Goal: Task Accomplishment & Management: Use online tool/utility

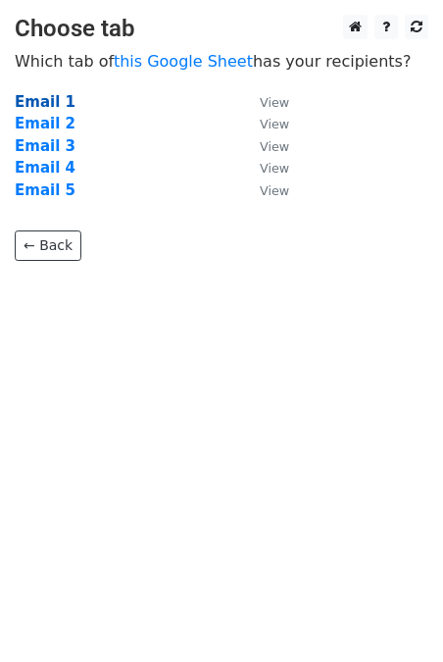
click at [48, 101] on strong "Email 1" at bounding box center [45, 102] width 61 height 18
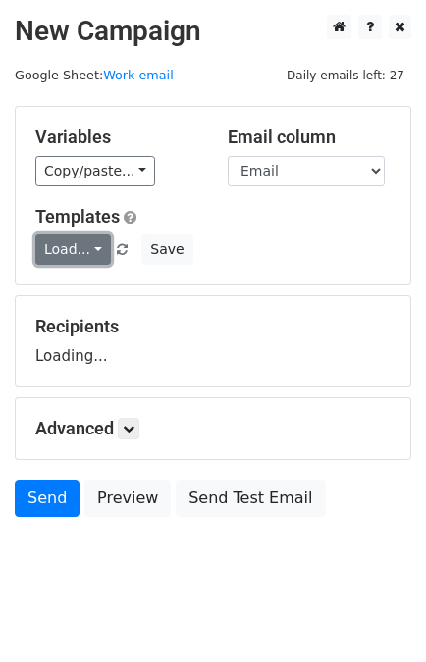
click at [77, 246] on link "Load..." at bounding box center [73, 249] width 76 height 30
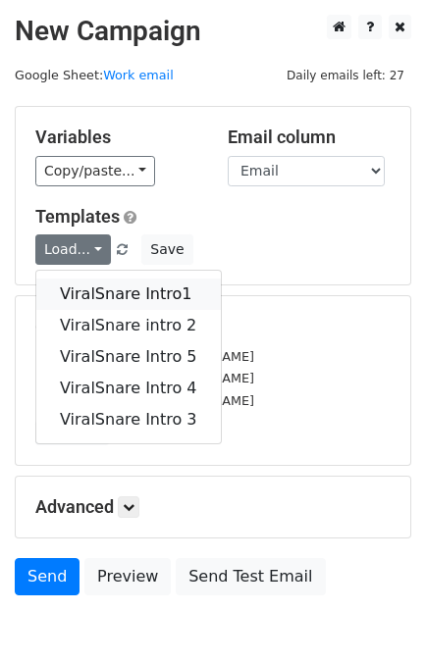
click at [102, 292] on link "ViralSnare Intro1" at bounding box center [128, 294] width 184 height 31
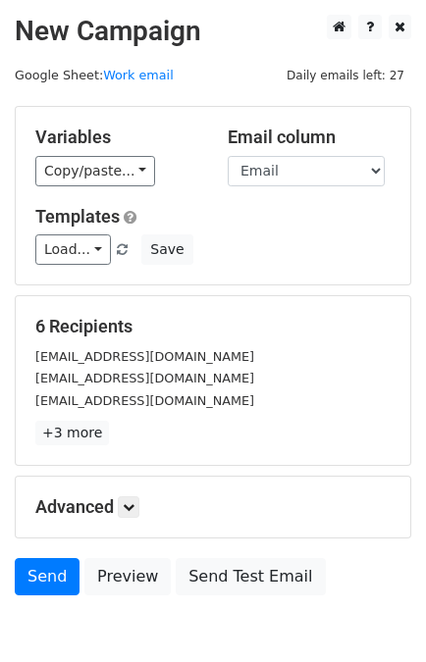
scroll to position [96, 0]
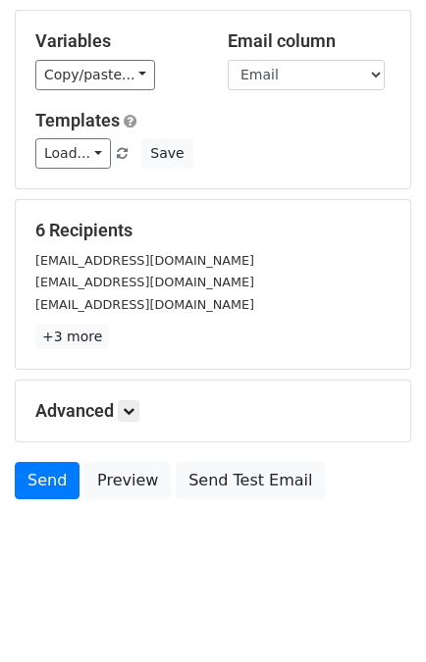
click at [130, 389] on div "Advanced Tracking Track Opens UTM Codes Track Clicks Filters Only include sprea…" at bounding box center [213, 411] width 394 height 61
click at [40, 479] on link "Send" at bounding box center [47, 480] width 65 height 37
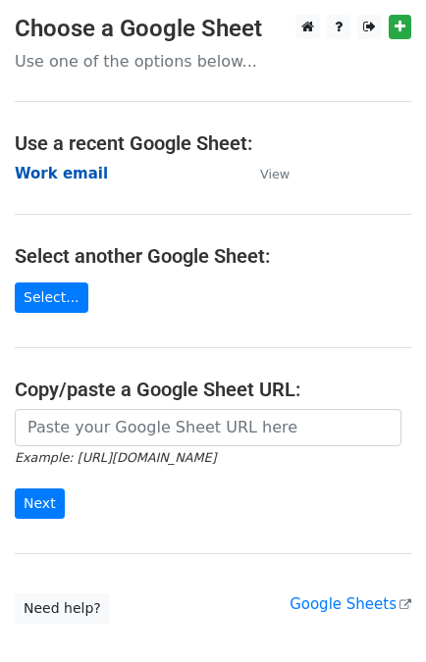
click at [68, 171] on strong "Work email" at bounding box center [61, 174] width 93 height 18
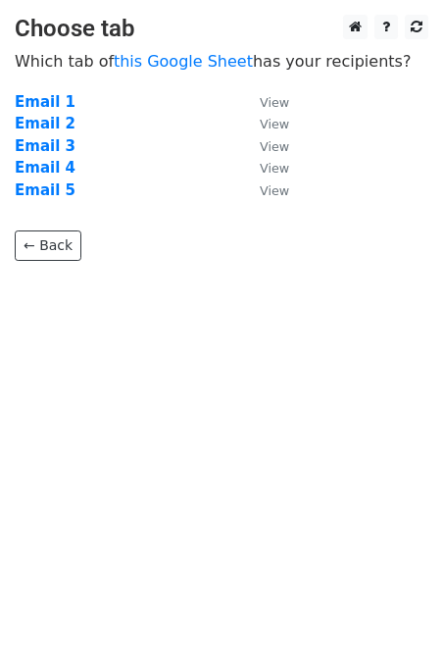
click at [50, 124] on strong "Email 2" at bounding box center [45, 124] width 61 height 18
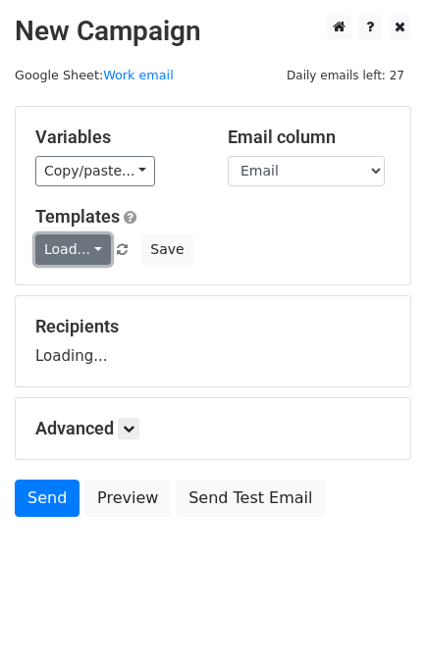
click at [58, 253] on link "Load..." at bounding box center [73, 249] width 76 height 30
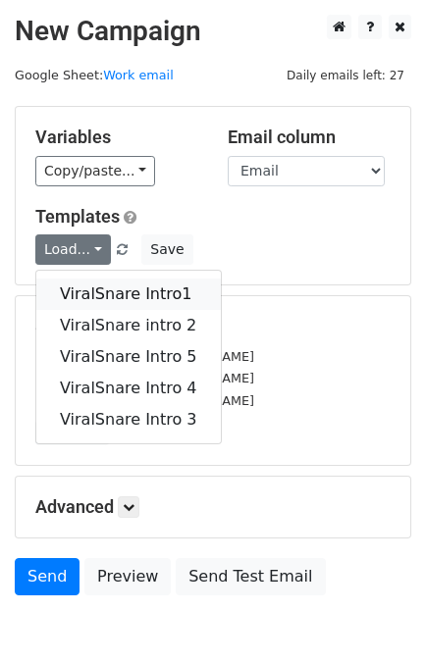
click at [102, 288] on link "ViralSnare Intro1" at bounding box center [128, 294] width 184 height 31
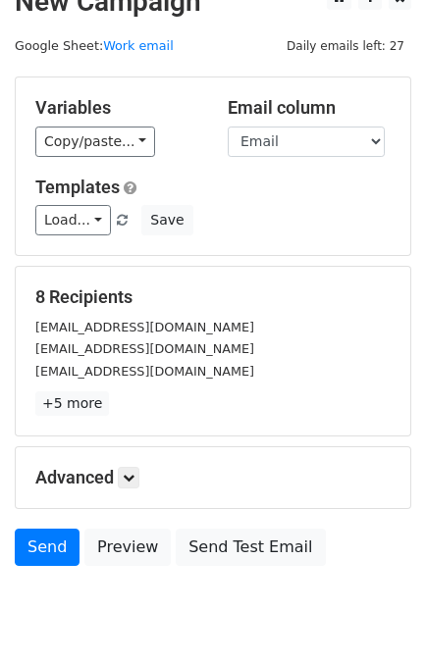
scroll to position [32, 0]
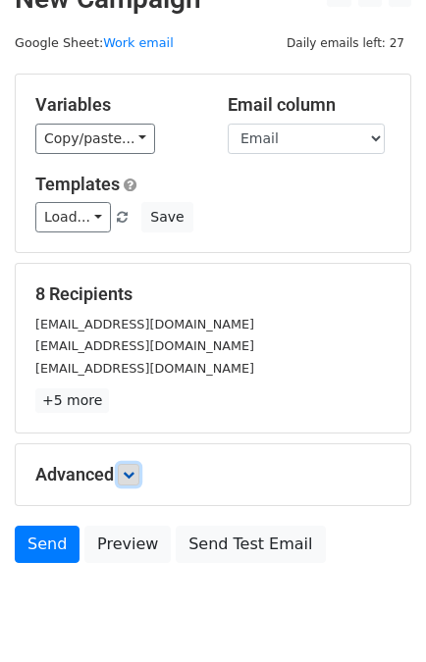
click at [128, 469] on icon at bounding box center [129, 475] width 12 height 12
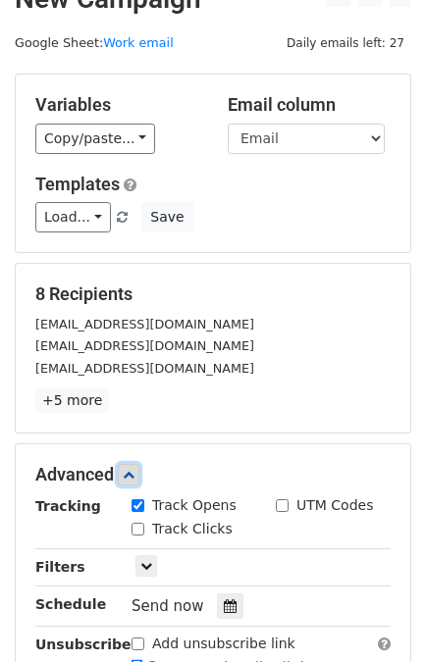
scroll to position [243, 0]
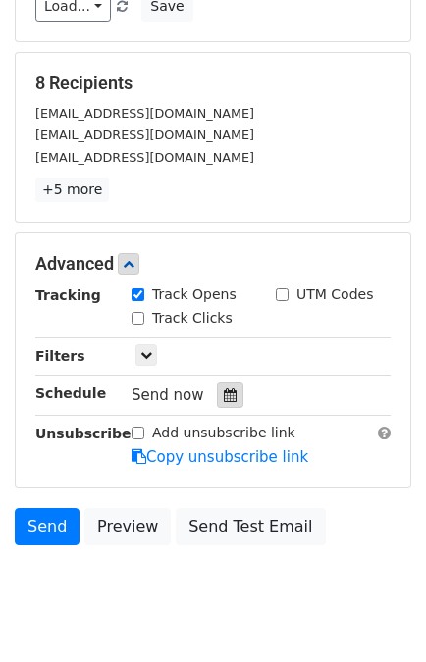
click at [217, 402] on div at bounding box center [230, 396] width 26 height 26
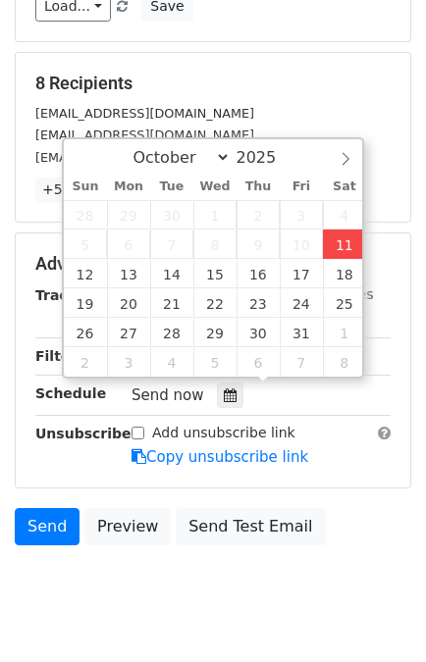
type input "2025-10-11 14:19"
type input "02"
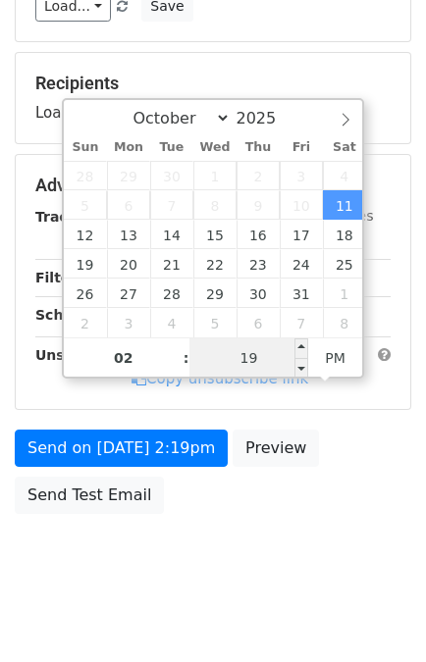
click at [261, 347] on input "19" at bounding box center [249, 357] width 120 height 39
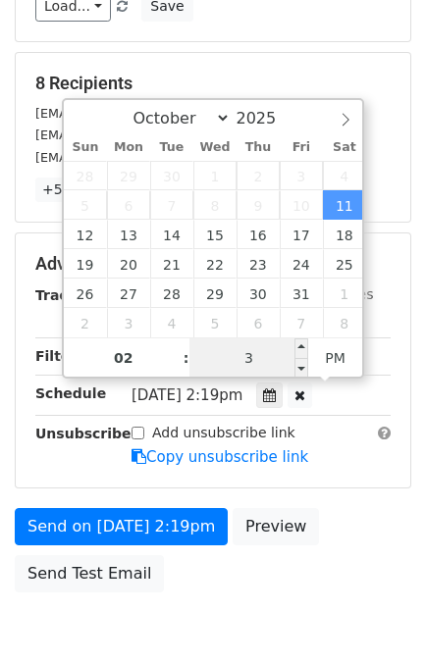
type input "30"
type input "2025-10-11 14:30"
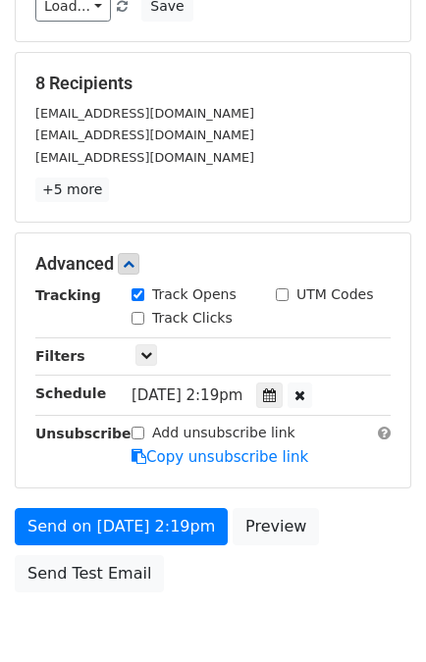
click at [366, 508] on div "Send on Oct 11 at 2:19pm Preview Send Test Email" at bounding box center [213, 555] width 426 height 94
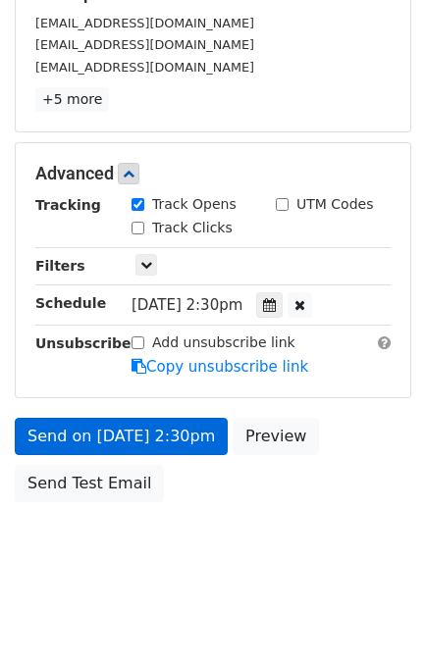
scroll to position [255, 0]
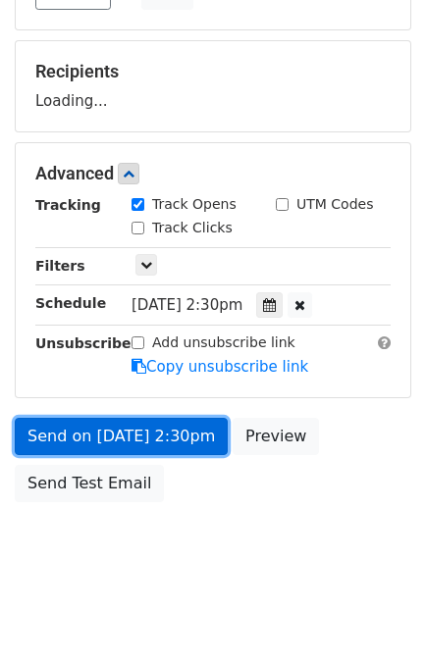
click at [159, 429] on link "Send on Oct 11 at 2:30pm" at bounding box center [121, 436] width 213 height 37
